Goal: Information Seeking & Learning: Check status

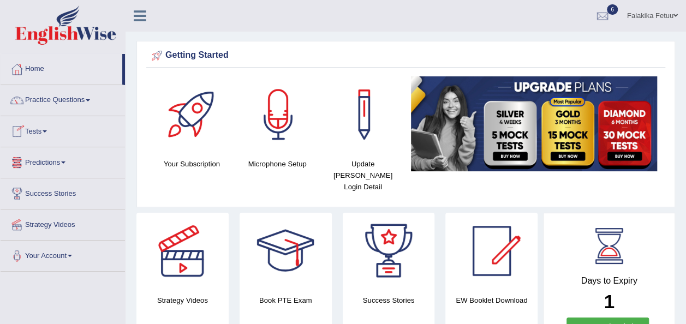
click at [48, 128] on link "Tests" at bounding box center [63, 129] width 124 height 27
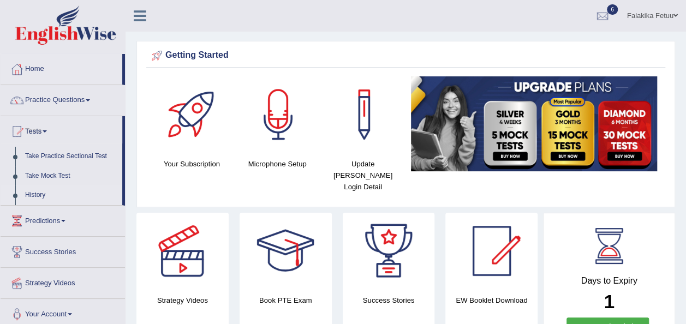
click at [41, 193] on link "History" at bounding box center [71, 195] width 102 height 20
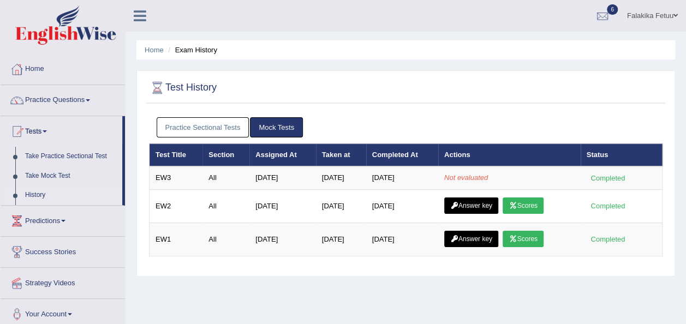
click at [195, 131] on link "Practice Sectional Tests" at bounding box center [203, 127] width 93 height 20
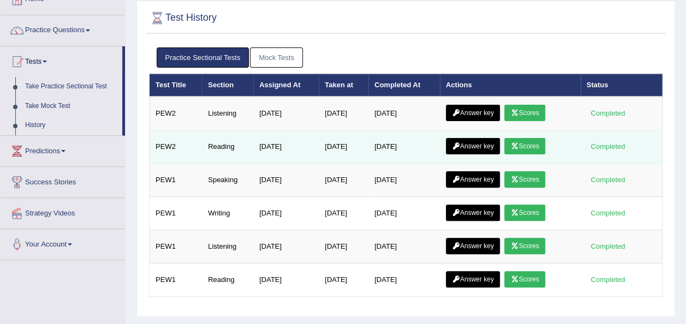
scroll to position [55, 0]
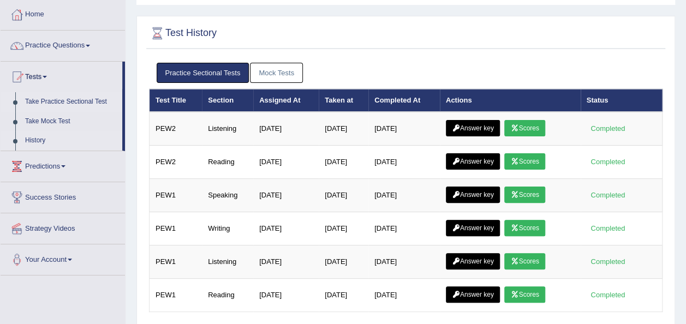
click at [55, 99] on link "Take Practice Sectional Test" at bounding box center [71, 102] width 102 height 20
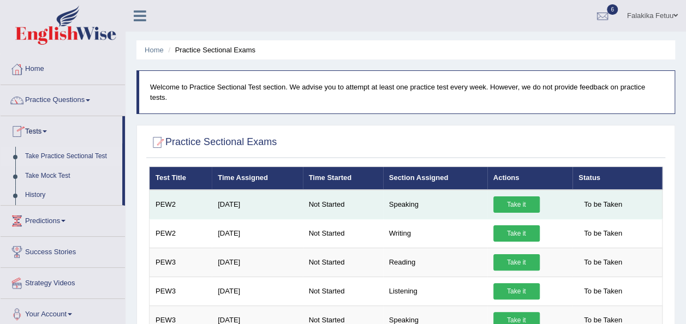
click at [507, 196] on link "Take it" at bounding box center [516, 204] width 46 height 16
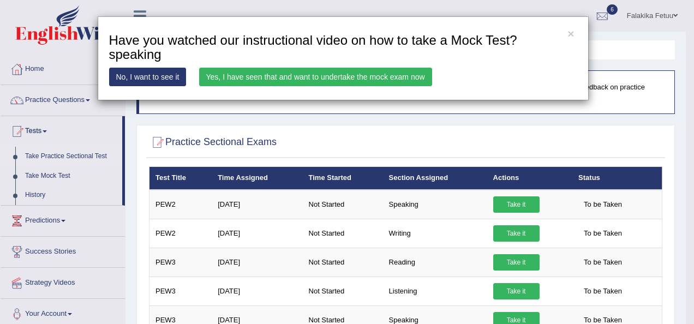
click at [326, 79] on link "Yes, I have seen that and want to undertake the mock exam now" at bounding box center [315, 77] width 233 height 19
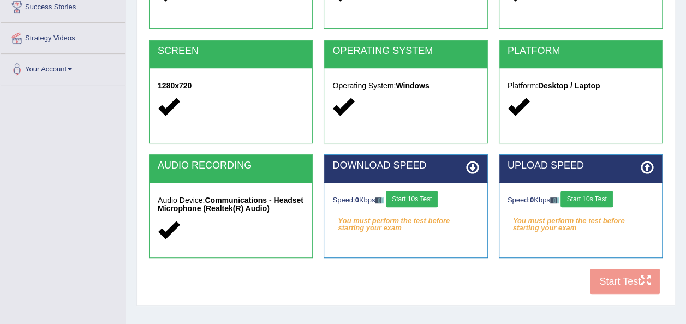
scroll to position [218, 0]
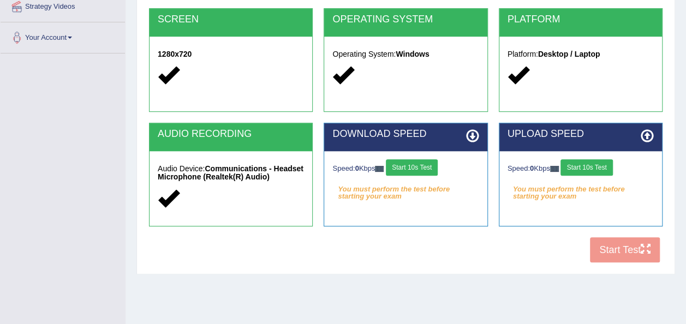
click at [423, 177] on div "Speed: 0 Kbps Start 10s Test" at bounding box center [405, 168] width 146 height 19
click at [422, 169] on button "Start 10s Test" at bounding box center [412, 167] width 52 height 16
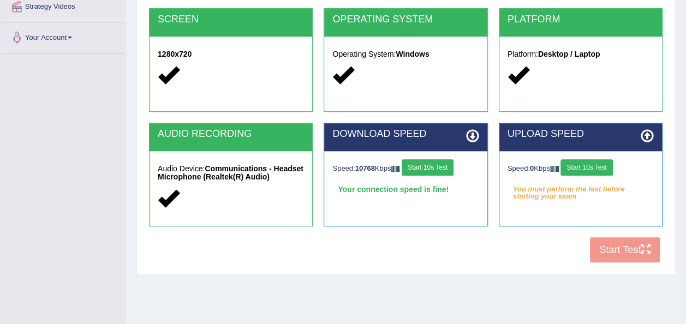
click at [586, 161] on button "Start 10s Test" at bounding box center [586, 167] width 52 height 16
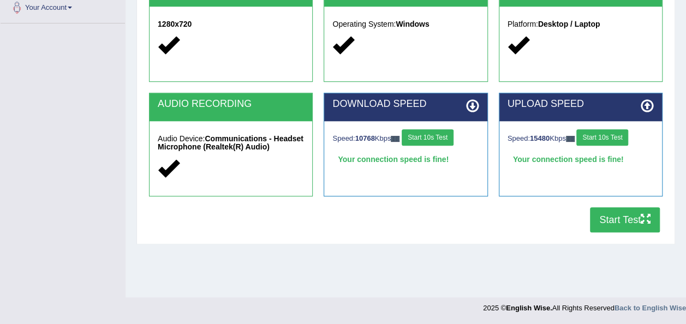
scroll to position [249, 0]
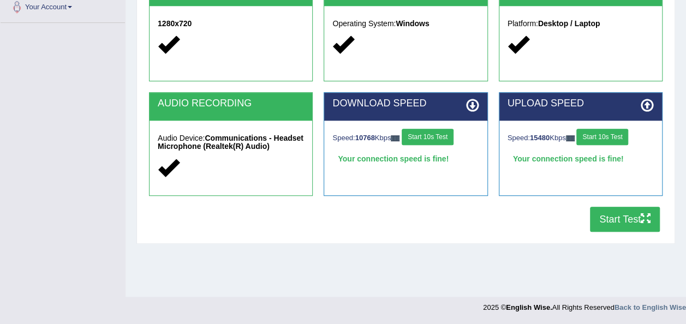
click at [611, 220] on button "Start Test" at bounding box center [625, 219] width 70 height 25
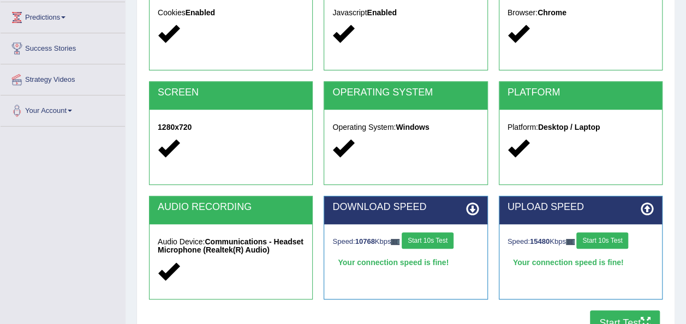
scroll to position [0, 0]
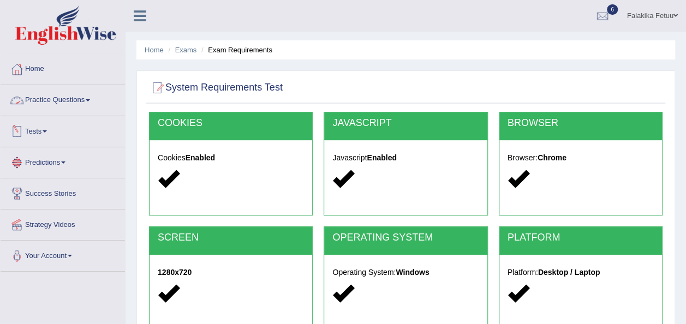
click at [45, 128] on link "Tests" at bounding box center [63, 129] width 124 height 27
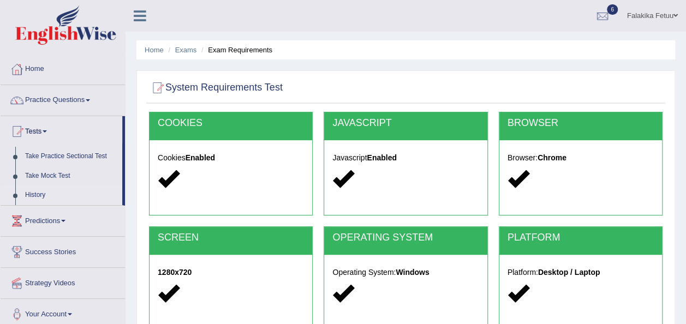
click at [37, 194] on link "History" at bounding box center [71, 195] width 102 height 20
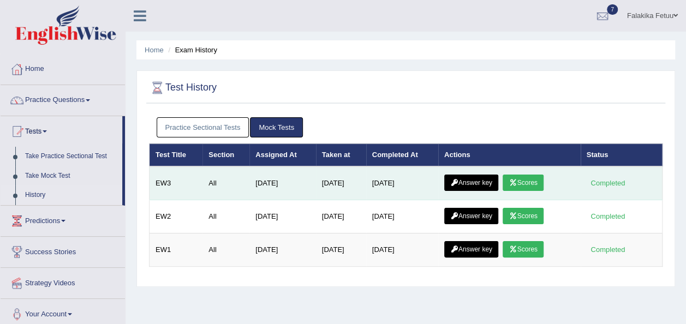
click at [519, 180] on link "Scores" at bounding box center [522, 183] width 40 height 16
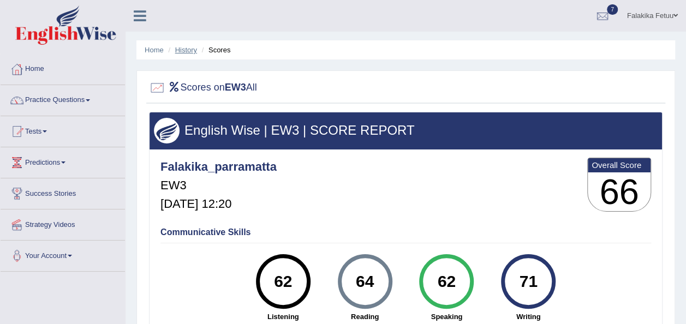
click at [195, 51] on link "History" at bounding box center [186, 50] width 22 height 8
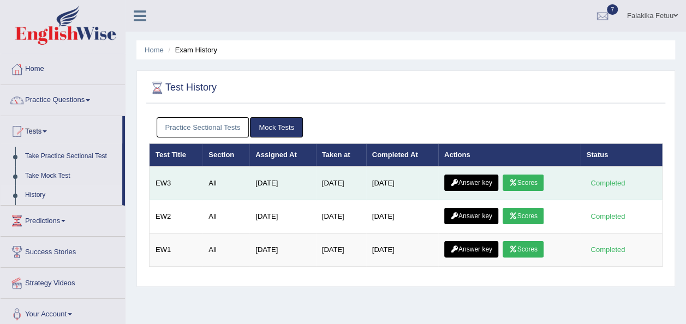
scroll to position [55, 0]
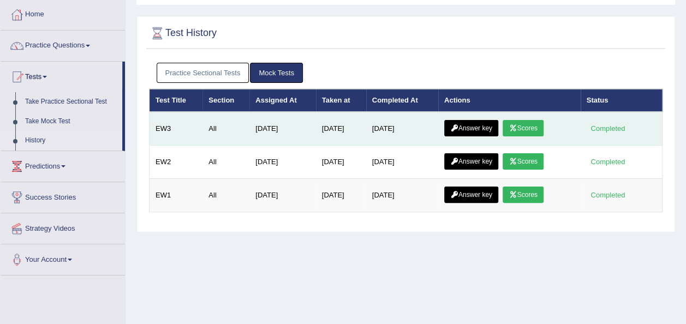
click at [473, 128] on link "Answer key" at bounding box center [471, 128] width 54 height 16
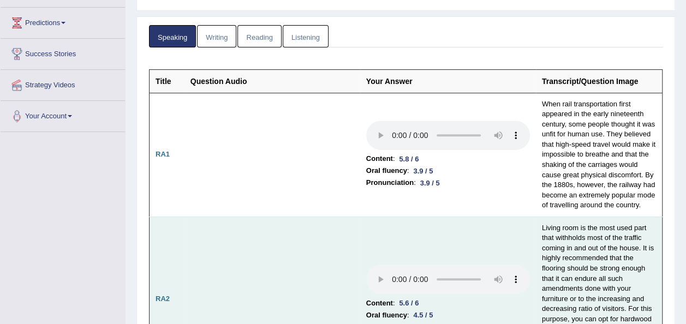
scroll to position [68, 0]
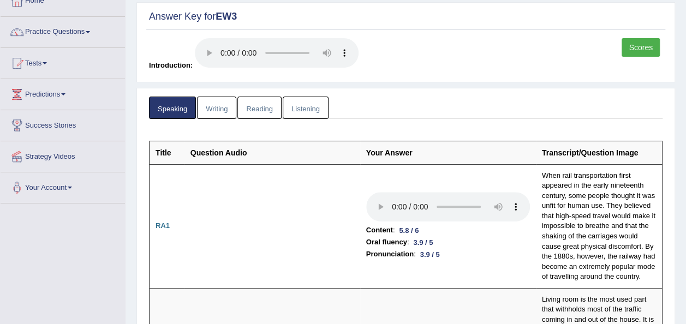
click at [227, 112] on link "Writing" at bounding box center [216, 108] width 39 height 22
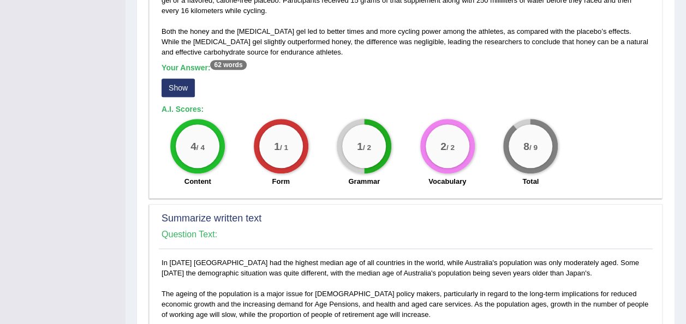
scroll to position [395, 0]
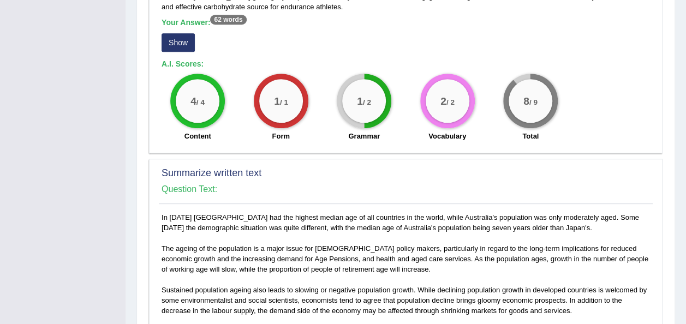
click at [187, 34] on button "Show" at bounding box center [177, 42] width 33 height 19
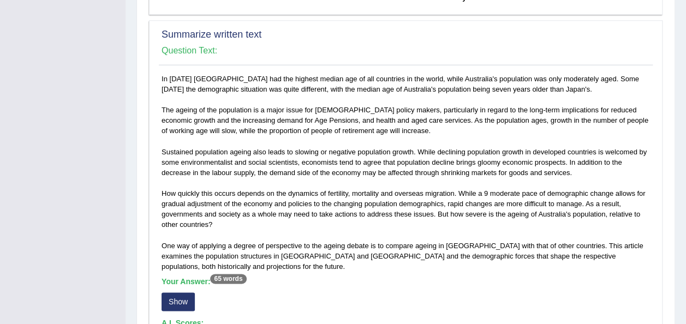
scroll to position [614, 0]
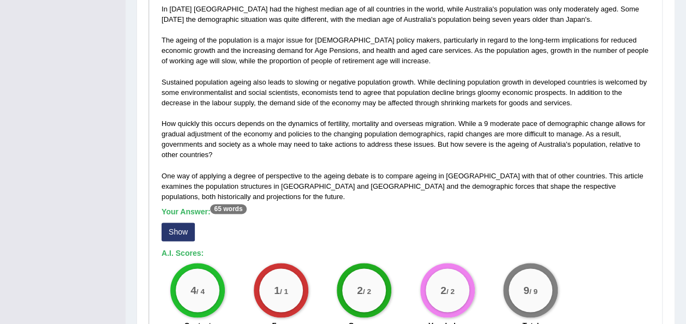
click at [228, 204] on sup "65 words" at bounding box center [228, 209] width 36 height 10
click at [173, 223] on button "Show" at bounding box center [177, 232] width 33 height 19
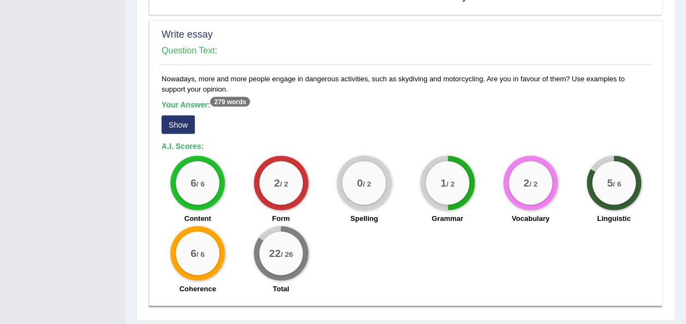
scroll to position [970, 0]
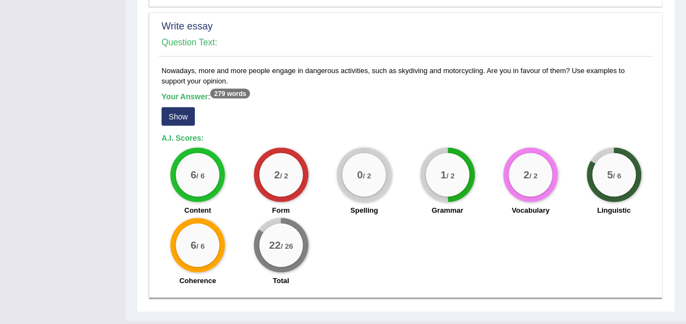
click at [175, 107] on button "Show" at bounding box center [177, 116] width 33 height 19
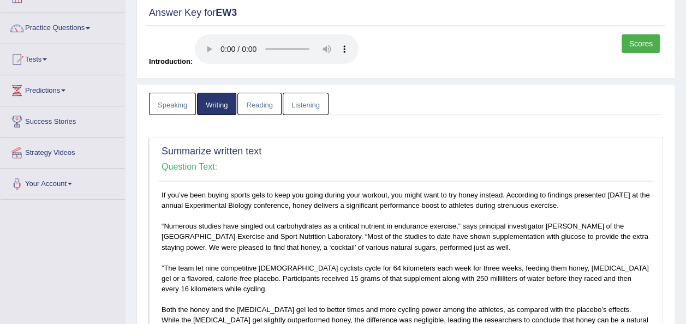
scroll to position [36, 0]
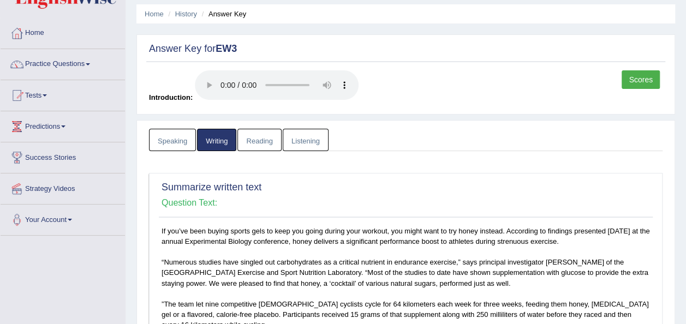
click at [252, 133] on link "Reading" at bounding box center [259, 140] width 44 height 22
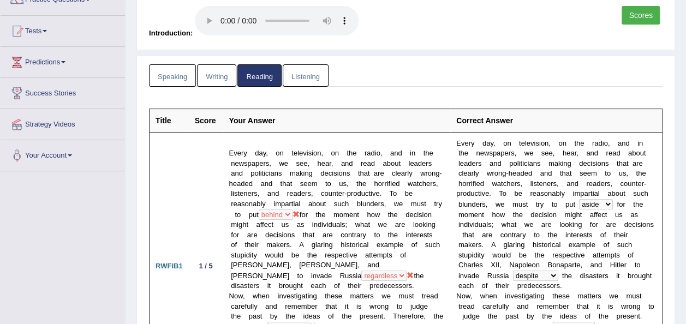
scroll to position [0, 0]
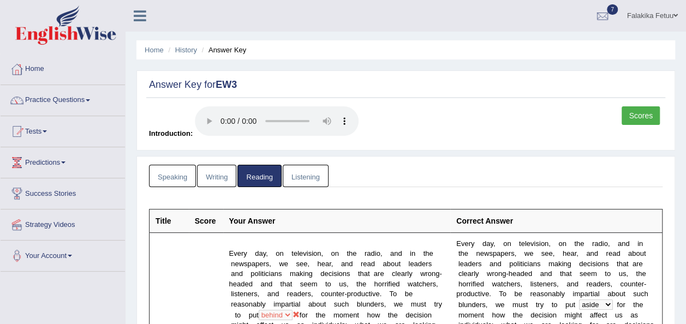
click at [297, 168] on link "Listening" at bounding box center [306, 176] width 46 height 22
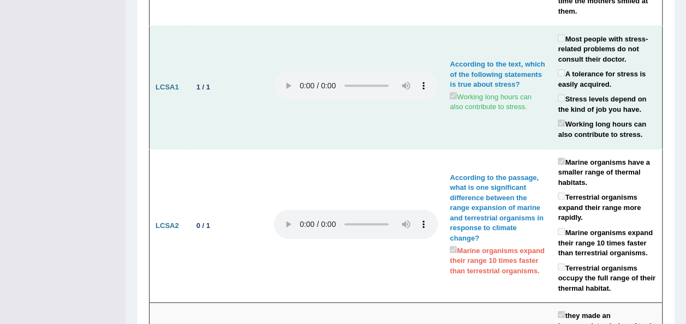
scroll to position [2289, 0]
